Goal: Complete application form

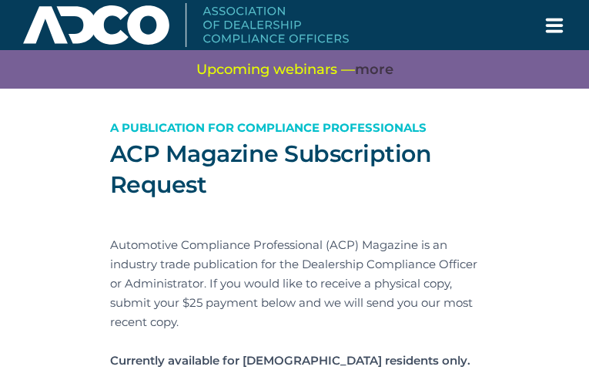
type input "ODYIHhsovrHo"
type input "[EMAIL_ADDRESS][DOMAIN_NAME]"
type input "CMytxAQAgdzpUkkB"
type input "gnmDMrxbvzU"
type input "WCuBWZaE"
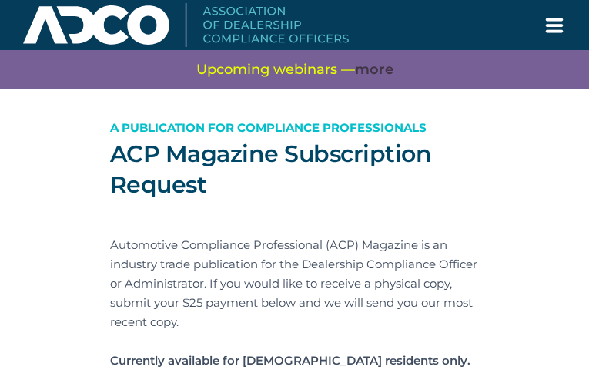
type input "xbJsomnKZZZ"
type input "rFRpxdxM"
type input "toCxvdNKvdKaRy"
type input "mormdIAxSYQMA"
type input "avjeHUbAxSN"
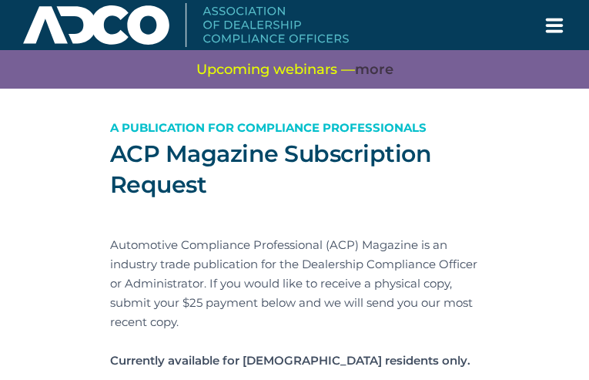
type input "yMBdHDLhntbvurL"
type input "KDpDwlmuT"
